Goal: Entertainment & Leisure: Consume media (video, audio)

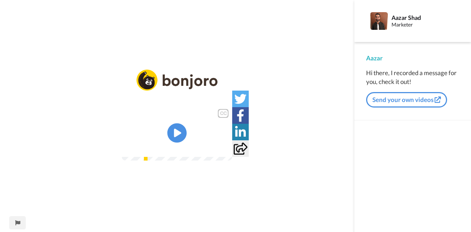
click at [182, 135] on icon at bounding box center [176, 132] width 19 height 19
click at [228, 110] on div "CC" at bounding box center [222, 113] width 9 height 7
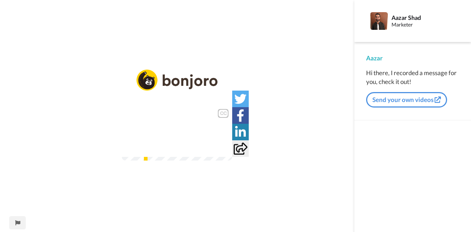
click at [192, 144] on video at bounding box center [177, 132] width 110 height 55
click at [170, 160] on video at bounding box center [177, 132] width 110 height 55
click at [184, 151] on video at bounding box center [177, 132] width 110 height 55
click at [180, 136] on icon at bounding box center [176, 132] width 19 height 19
click at [208, 171] on div "CC Play/Pause 5:45 / 9:38" at bounding box center [177, 120] width 354 height 102
